Goal: Task Accomplishment & Management: Use online tool/utility

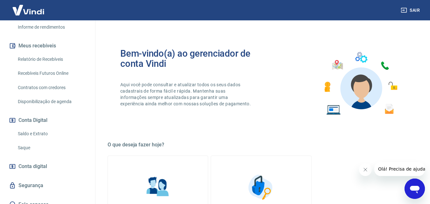
scroll to position [142, 0]
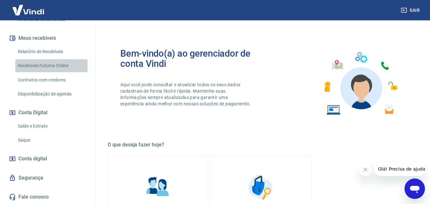
click at [51, 65] on link "Recebíveis Futuros Online" at bounding box center [51, 65] width 72 height 13
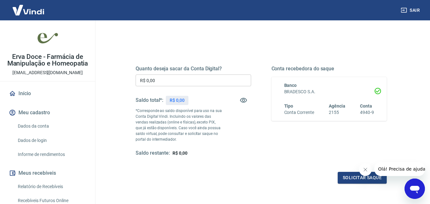
scroll to position [64, 0]
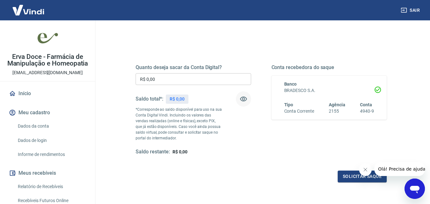
click at [244, 99] on icon "button" at bounding box center [243, 99] width 7 height 5
click at [244, 99] on icon "button" at bounding box center [244, 99] width 8 height 8
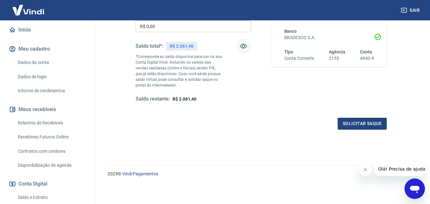
click at [66, 144] on link "Recebíveis Futuros Online" at bounding box center [51, 137] width 72 height 13
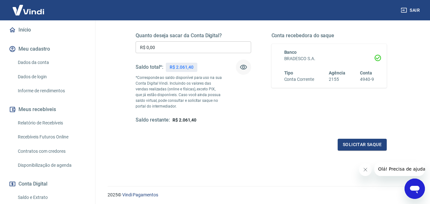
scroll to position [85, 0]
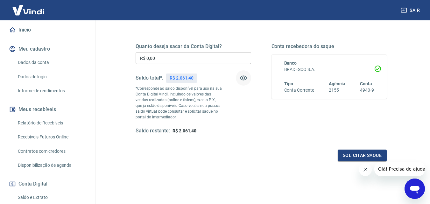
click at [231, 60] on input "R$ 0,00" at bounding box center [194, 58] width 116 height 12
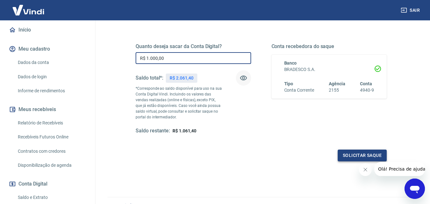
click at [361, 155] on button "Solicitar saque" at bounding box center [362, 156] width 49 height 12
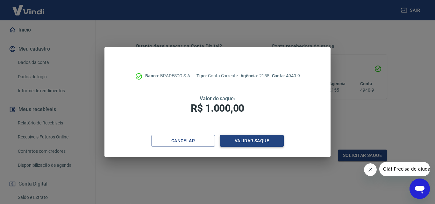
click at [258, 140] on button "Validar saque" at bounding box center [252, 141] width 64 height 12
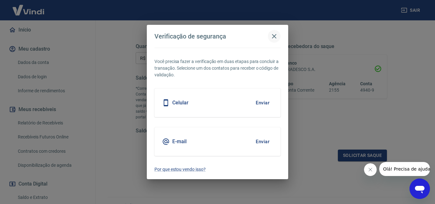
click at [272, 36] on icon "button" at bounding box center [275, 37] width 8 height 8
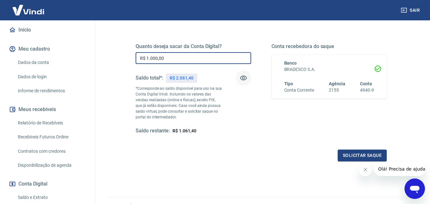
drag, startPoint x: 195, startPoint y: 58, endPoint x: 146, endPoint y: 60, distance: 49.1
click at [146, 60] on input "R$ 1.000,00" at bounding box center [194, 58] width 116 height 12
type input "R$ 0,00"
click at [147, 149] on div "Quanto deseja sacar da Conta Digital? R$ 0,00 ​ Saldo total*: R$ 2.061,40 *Corr…" at bounding box center [261, 95] width 251 height 134
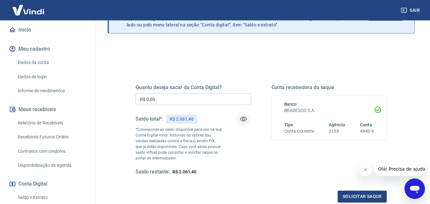
scroll to position [0, 0]
